Goal: Communication & Community: Answer question/provide support

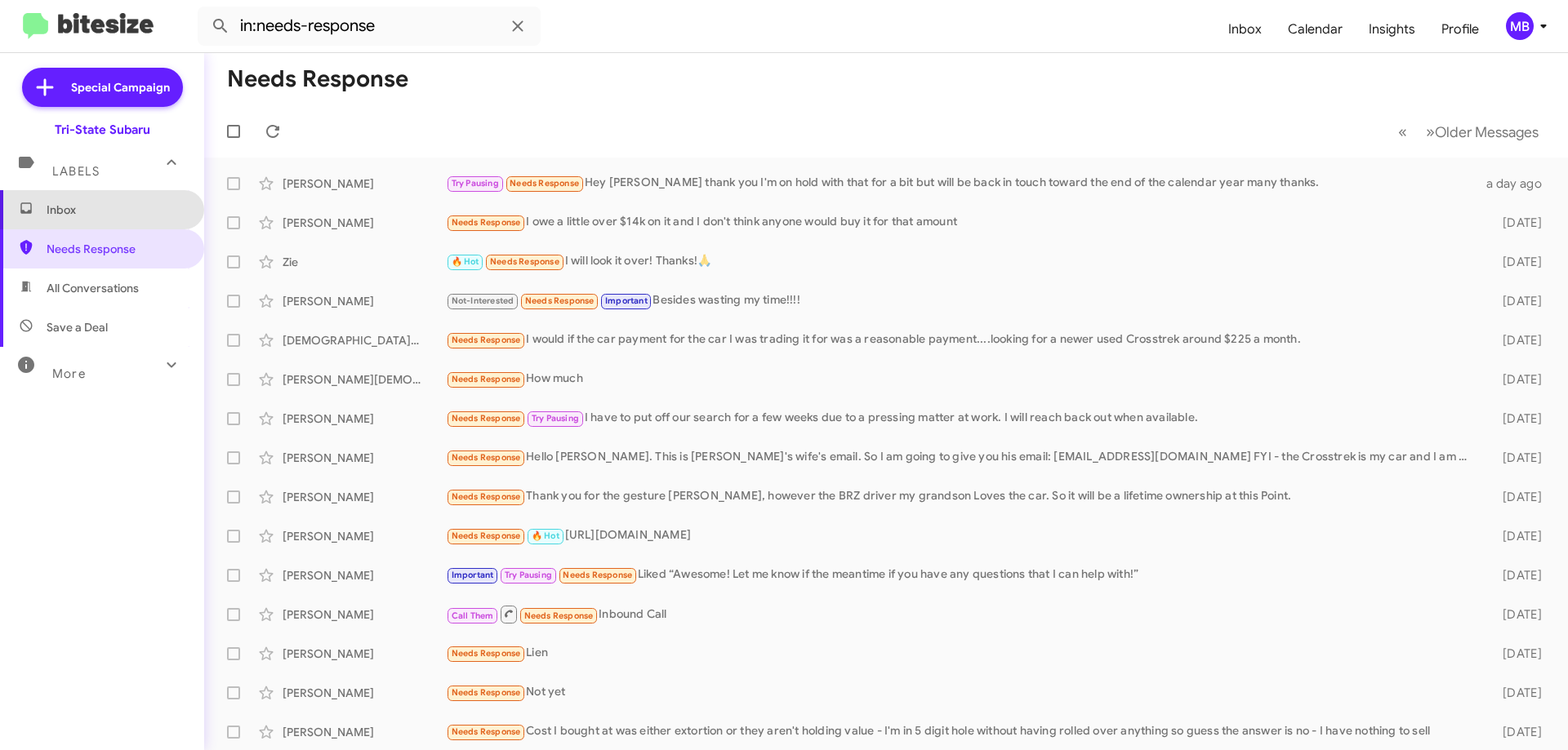
click at [107, 215] on span "Inbox" at bounding box center [116, 210] width 139 height 16
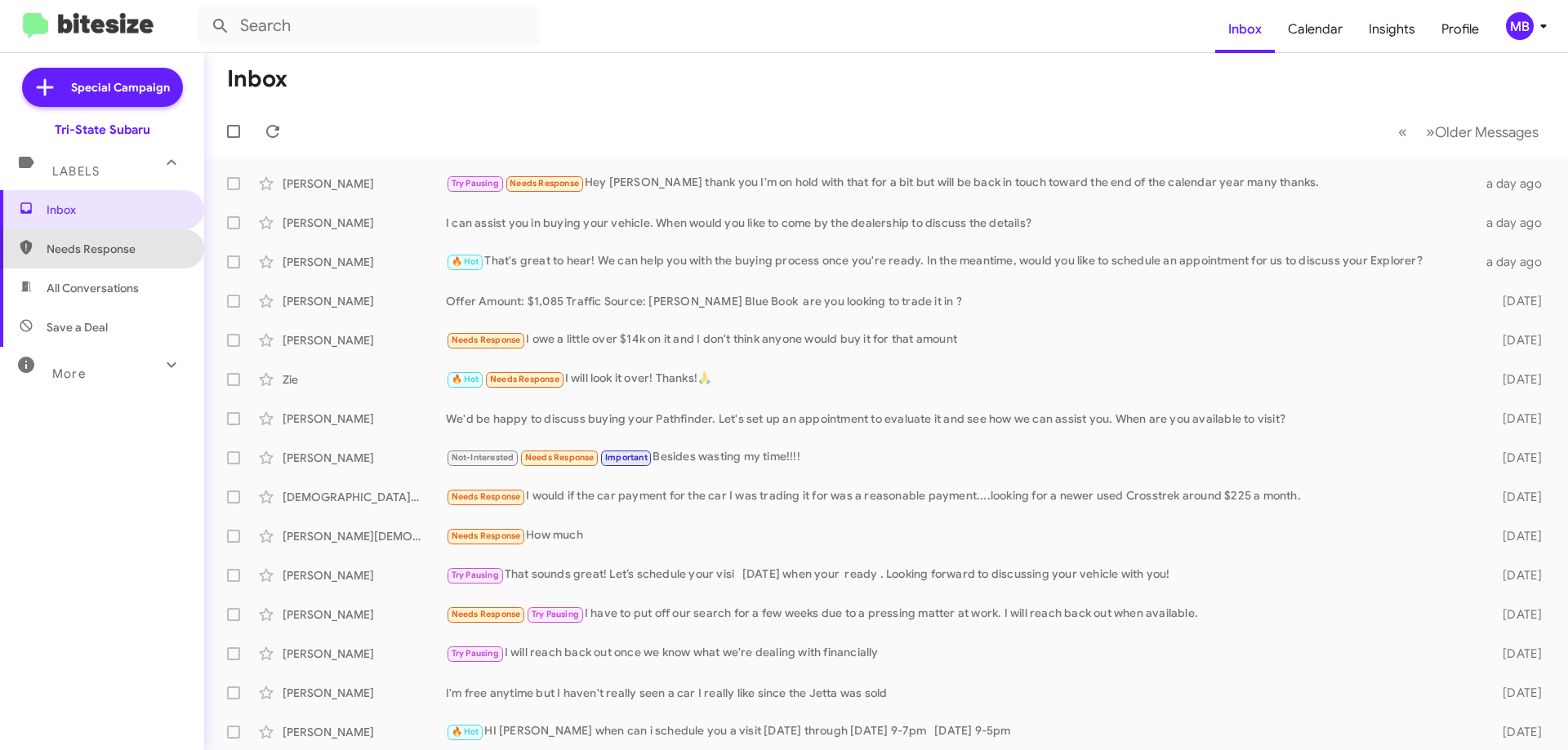
click at [131, 257] on span "Needs Response" at bounding box center [102, 249] width 204 height 39
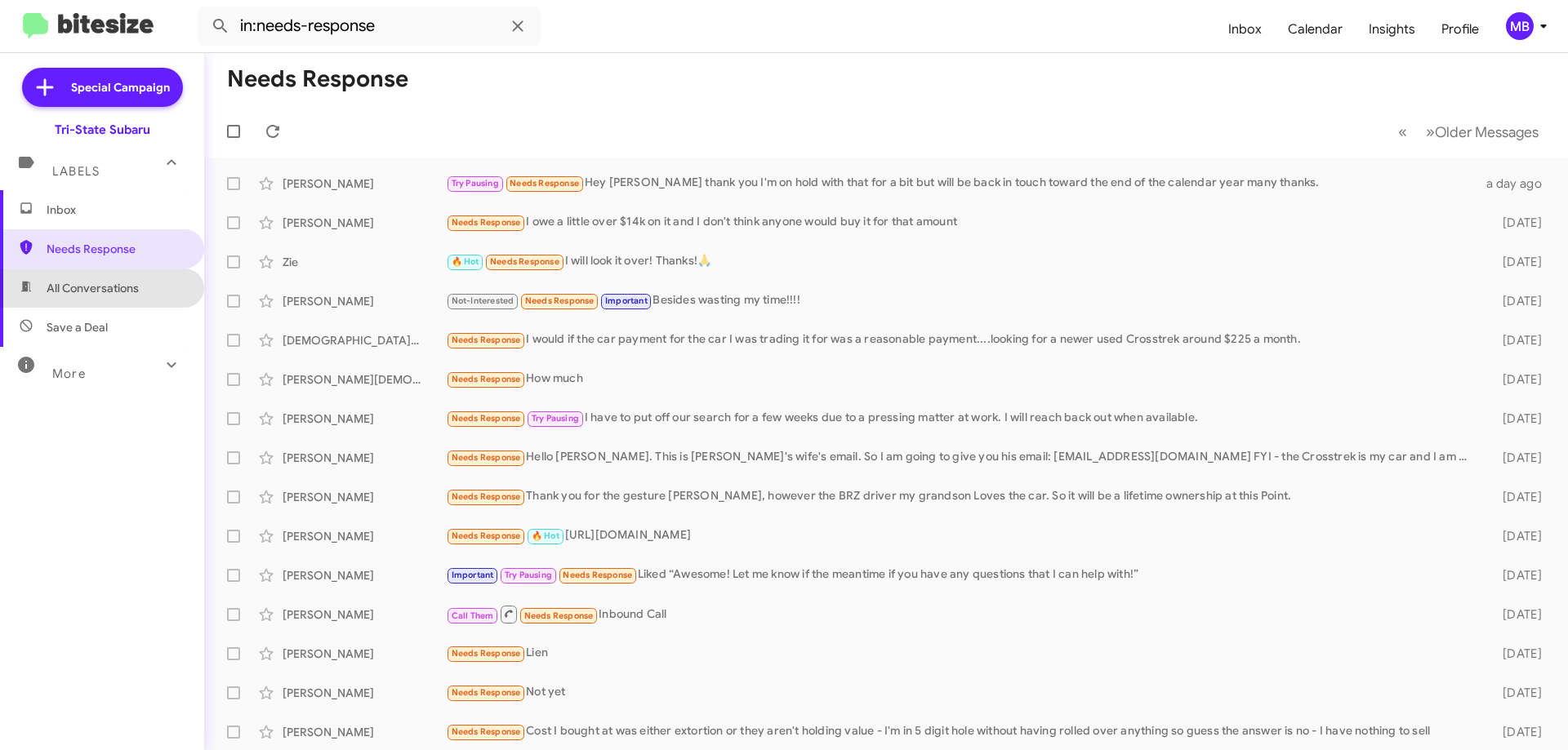
click at [166, 298] on span "All Conversations" at bounding box center [102, 289] width 204 height 39
type input "in:all-conversations"
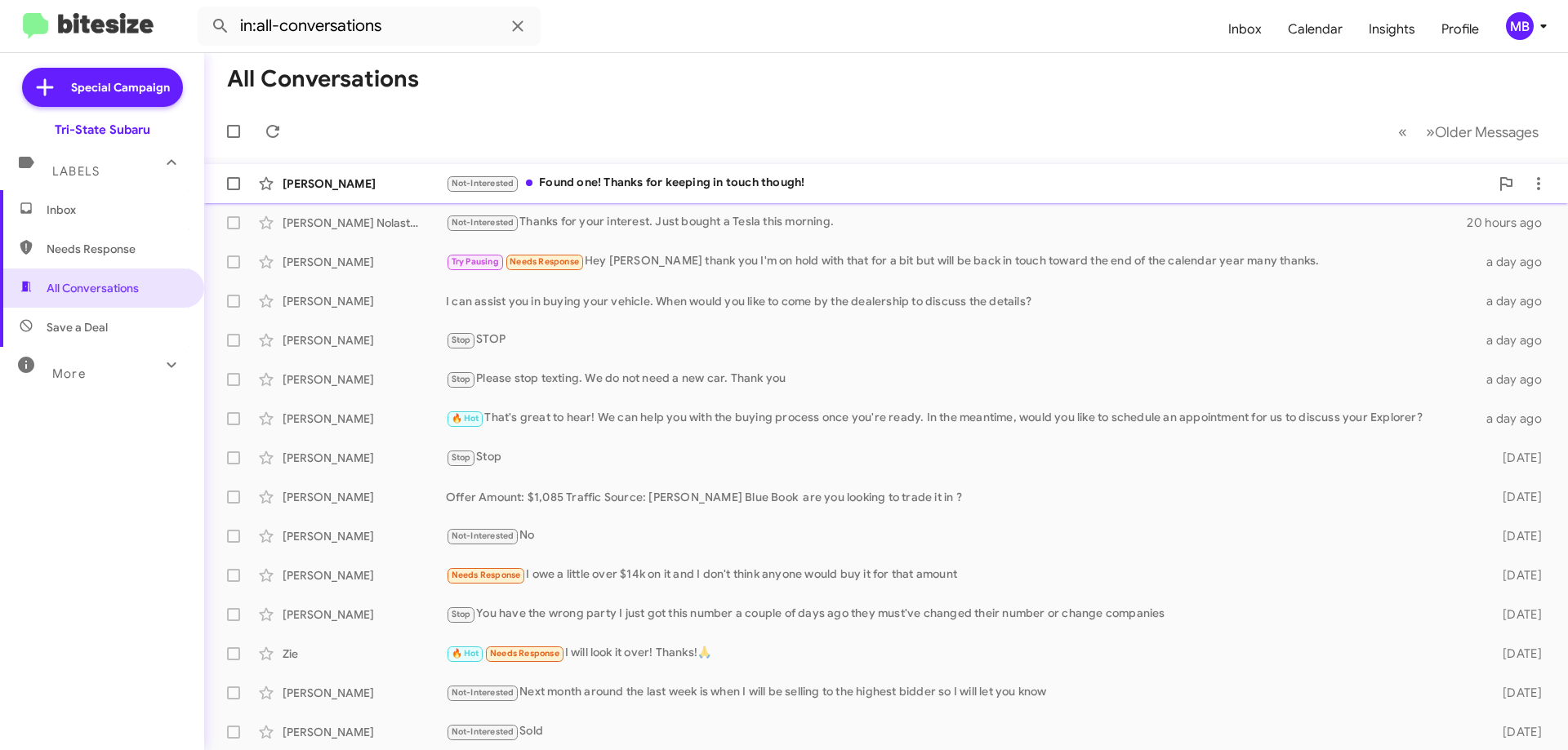
click at [399, 182] on div "[PERSON_NAME]" at bounding box center [364, 184] width 163 height 16
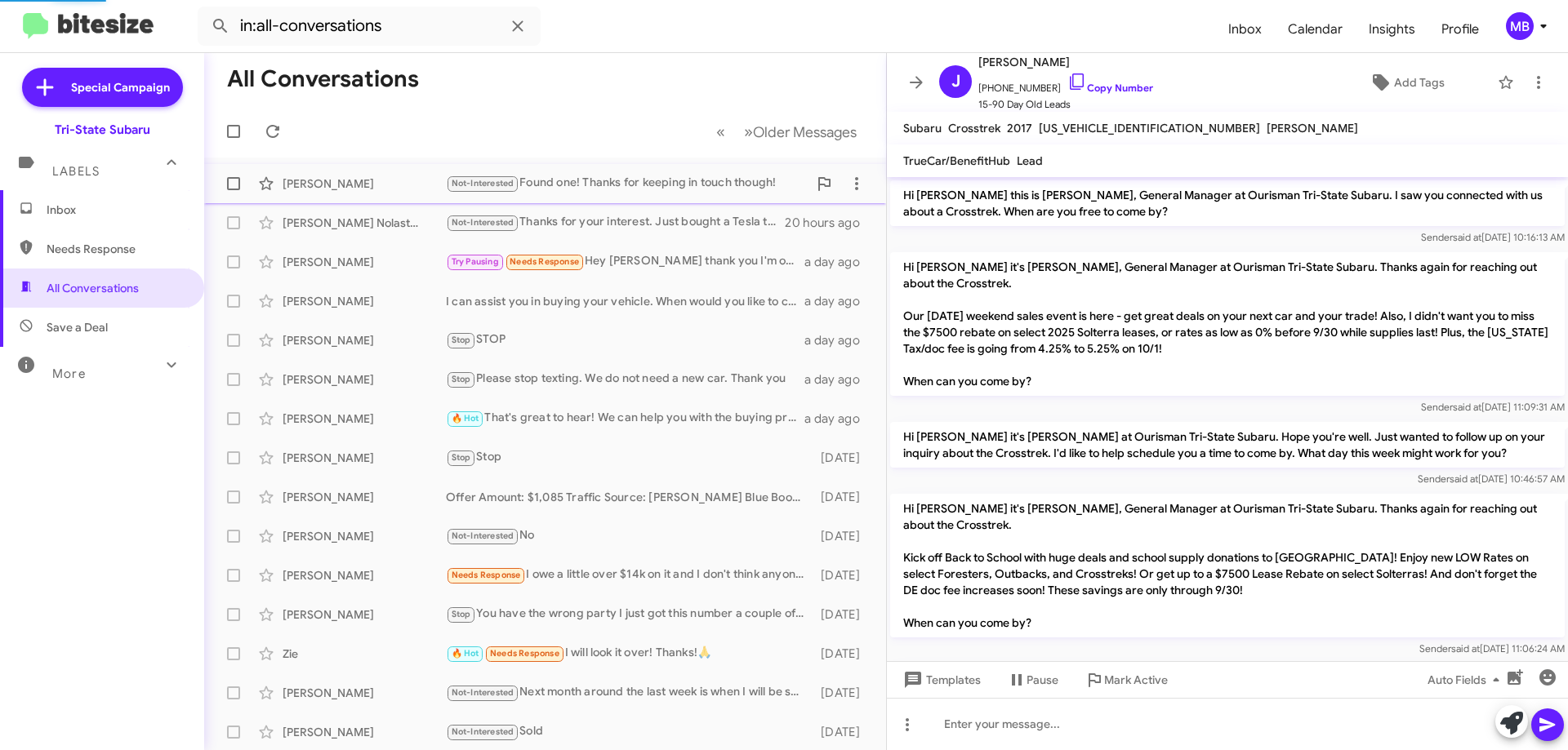
scroll to position [234, 0]
